Goal: Find specific fact: Find specific fact

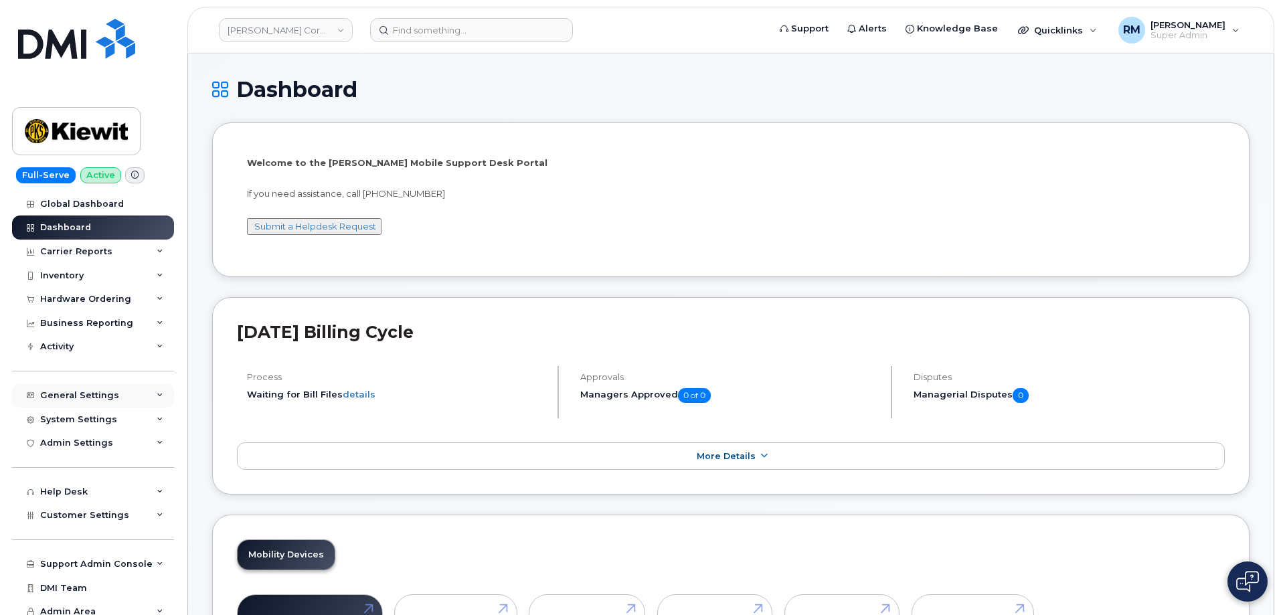
click at [145, 394] on div "General Settings" at bounding box center [93, 396] width 162 height 24
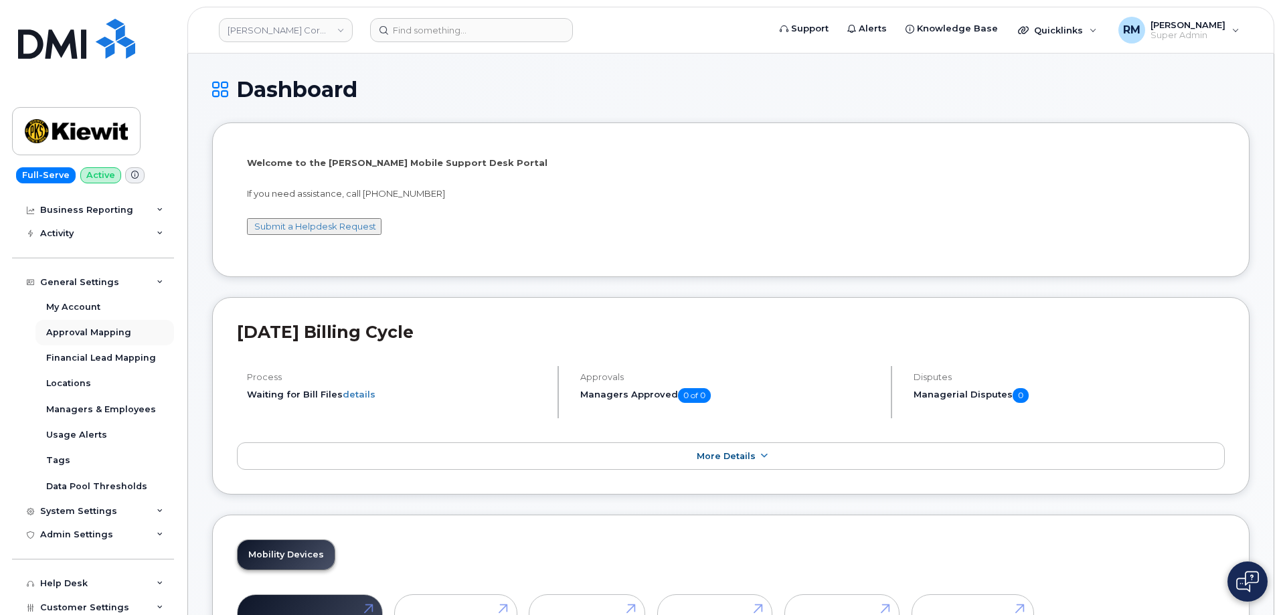
scroll to position [134, 0]
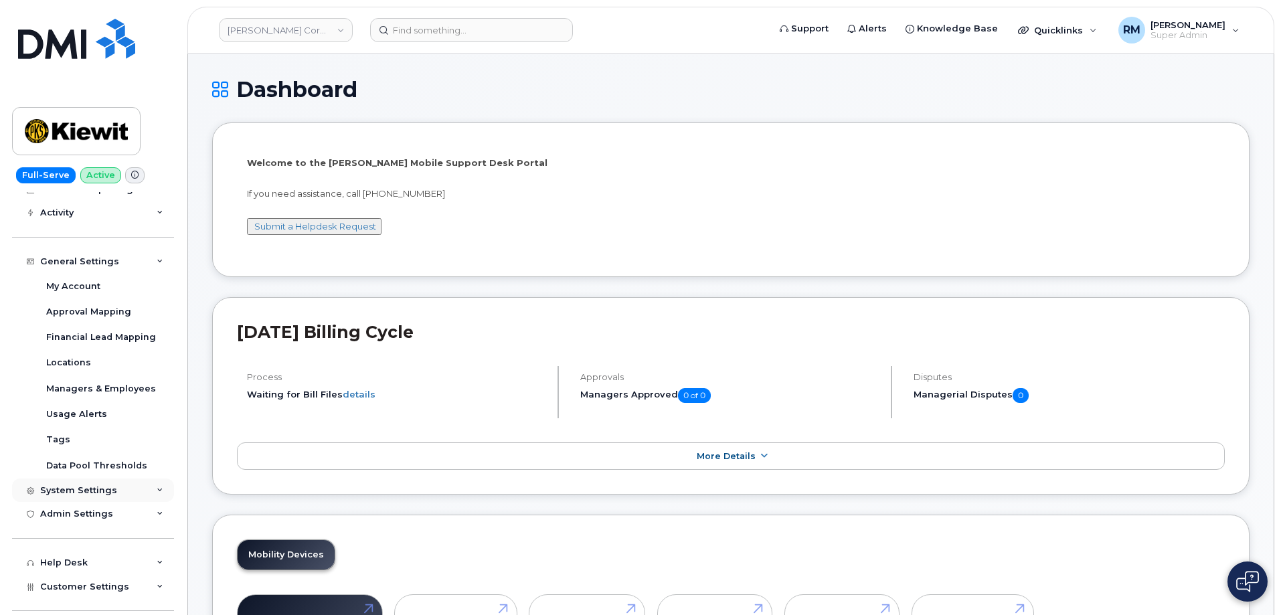
click at [149, 489] on div "System Settings" at bounding box center [93, 491] width 162 height 24
click at [114, 513] on div "Accounting Codes" at bounding box center [89, 515] width 87 height 12
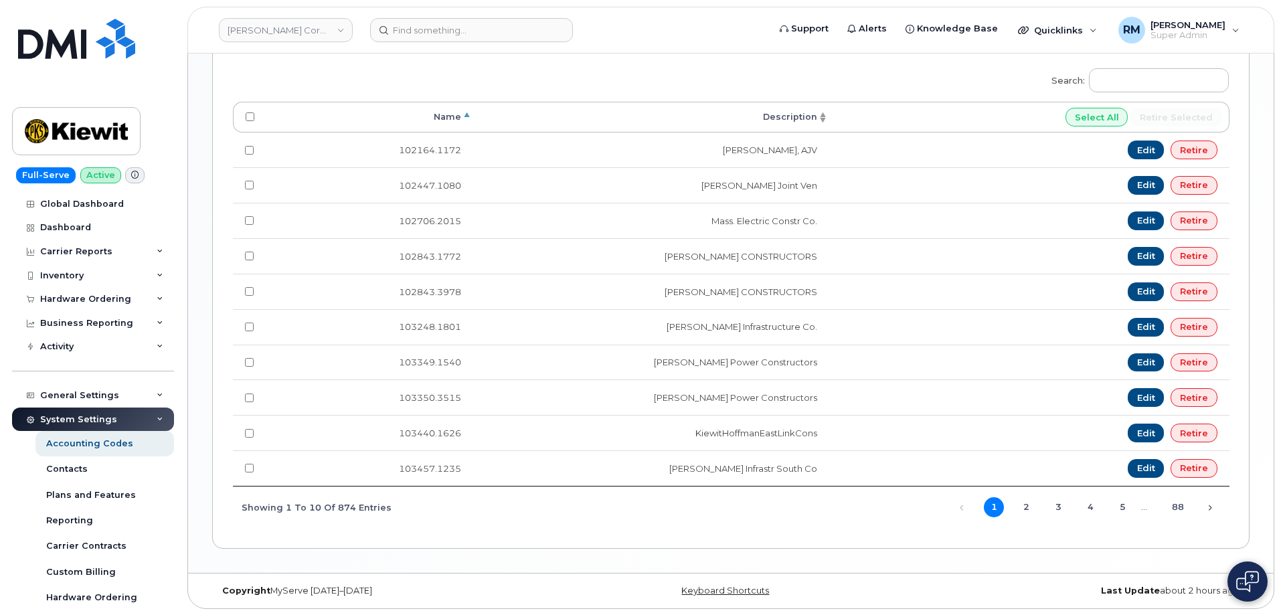
scroll to position [980, 0]
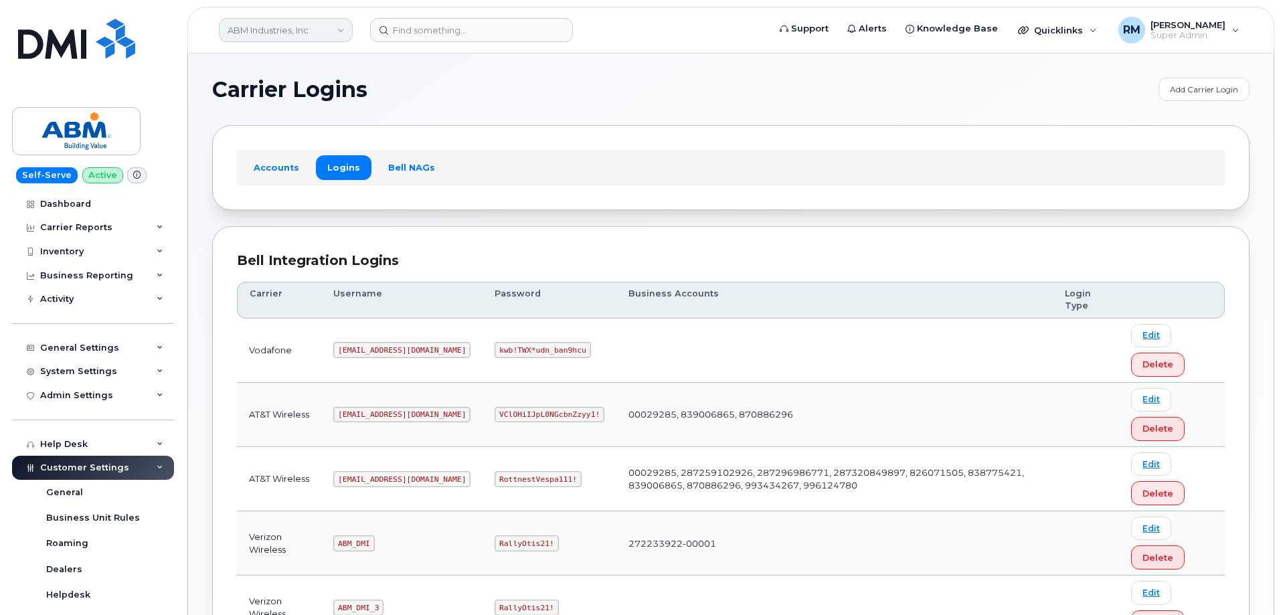
click at [275, 27] on link "ABM Industries, Inc." at bounding box center [286, 30] width 134 height 24
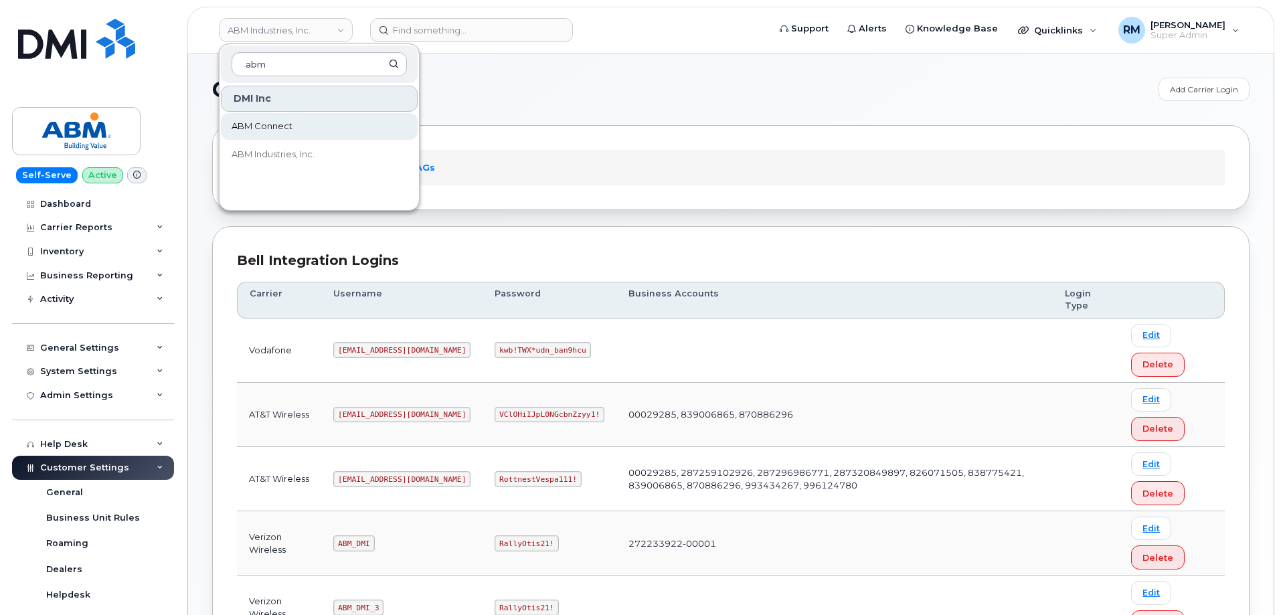
type input "abm"
click at [259, 123] on span "ABM Connect" at bounding box center [262, 126] width 61 height 13
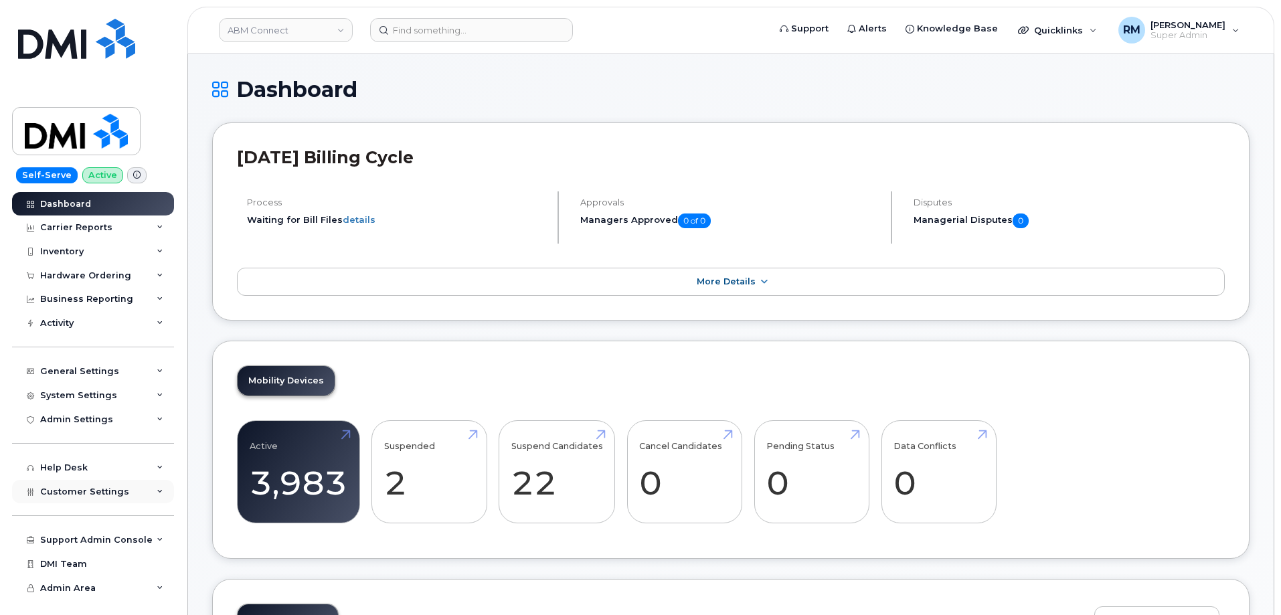
click at [126, 487] on div "Customer Settings" at bounding box center [93, 492] width 162 height 24
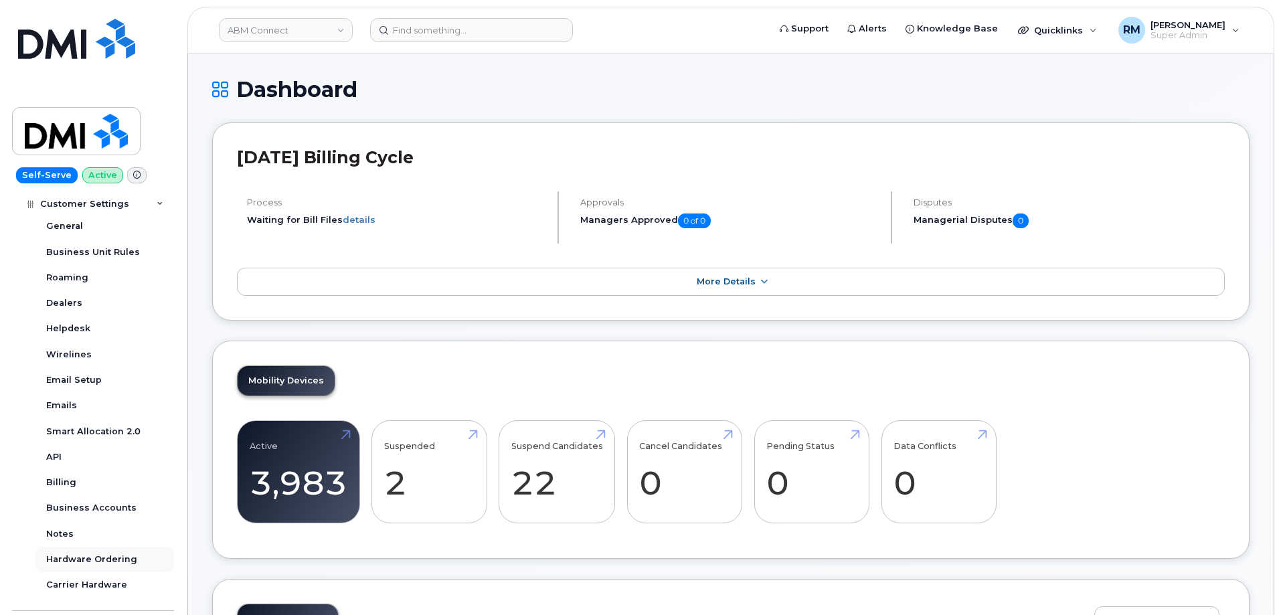
scroll to position [335, 0]
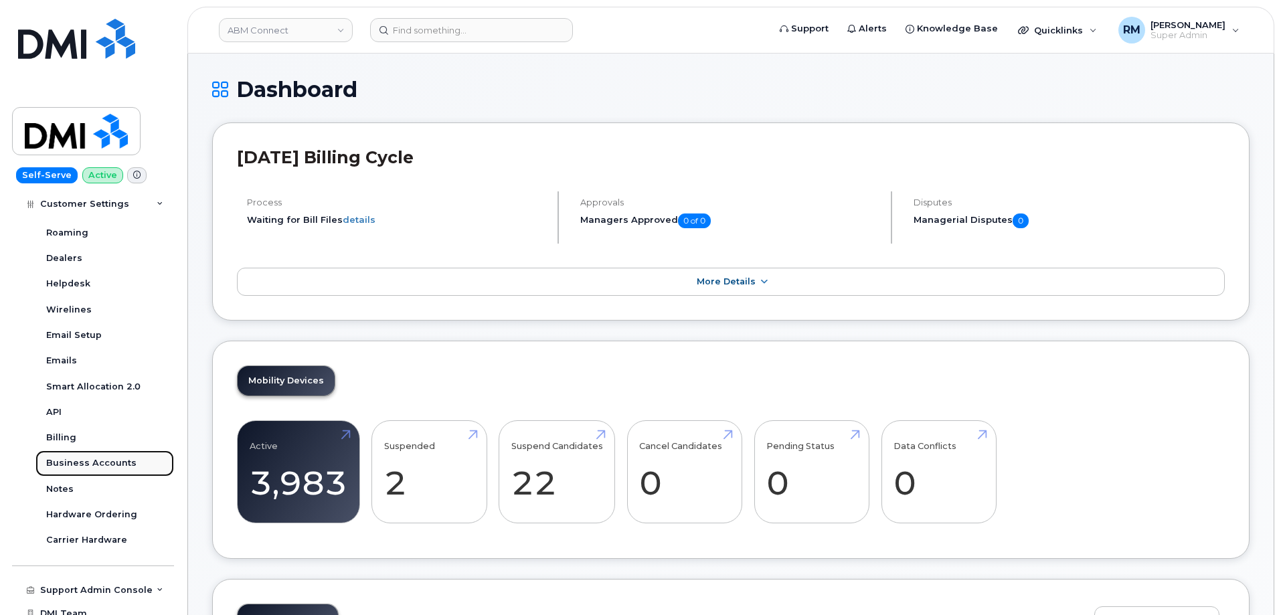
click at [99, 464] on div "Business Accounts" at bounding box center [91, 463] width 90 height 12
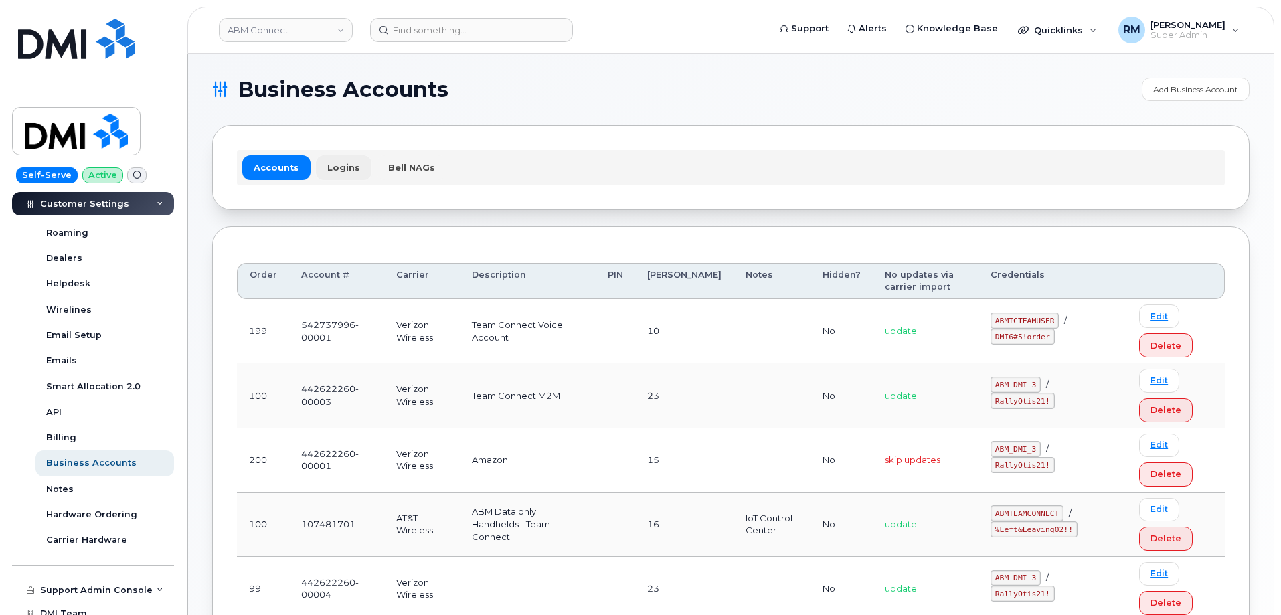
click at [343, 167] on link "Logins" at bounding box center [344, 167] width 56 height 24
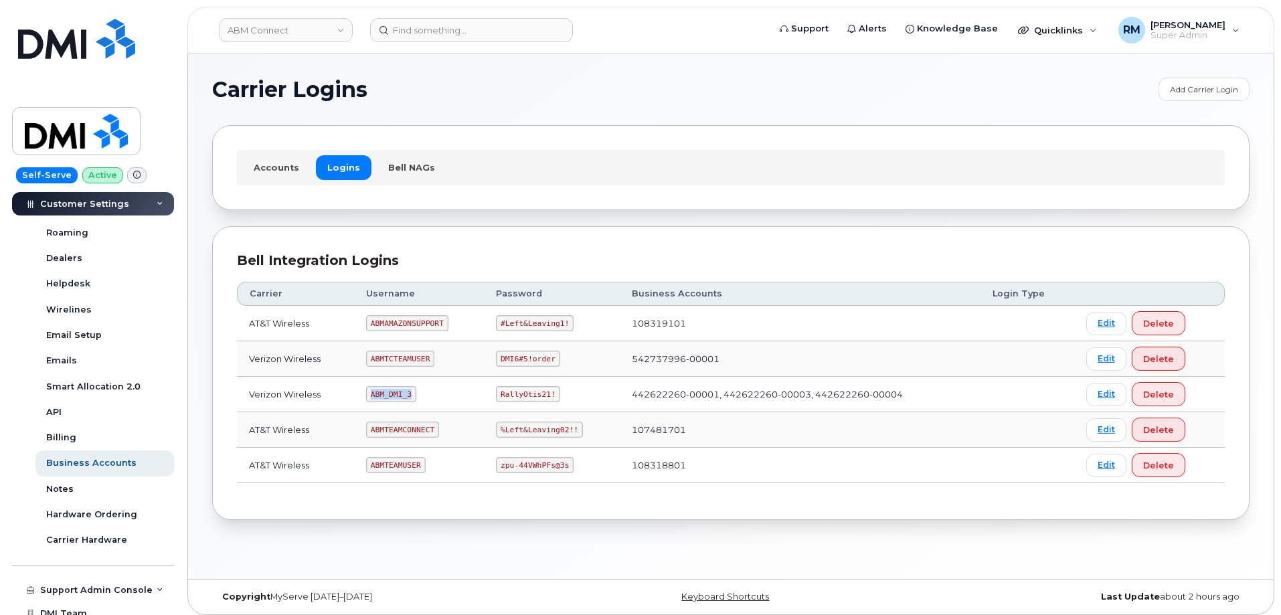
drag, startPoint x: 372, startPoint y: 393, endPoint x: 426, endPoint y: 395, distance: 54.3
click at [426, 395] on td "ABM_DMI_3" at bounding box center [419, 394] width 130 height 35
copy code "ABM_DMI_3"
click at [651, 455] on td "108318801" at bounding box center [801, 465] width 362 height 35
click at [546, 517] on div "Bell Integration Logins Carrier Username Password Business Accounts Login Type …" at bounding box center [731, 373] width 1038 height 295
